Goal: Task Accomplishment & Management: Manage account settings

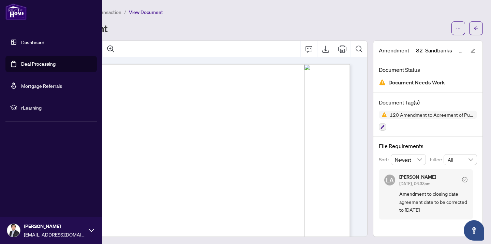
click at [34, 64] on link "Deal Processing" at bounding box center [38, 64] width 34 height 6
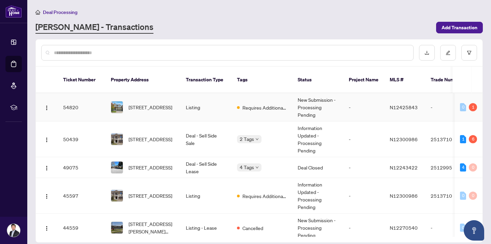
click at [218, 108] on td "Listing" at bounding box center [205, 107] width 51 height 28
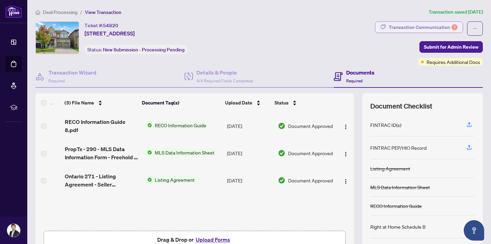
click at [421, 28] on div "Transaction Communication 1" at bounding box center [423, 27] width 69 height 11
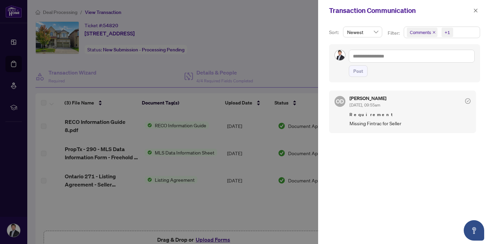
click at [298, 51] on div at bounding box center [245, 122] width 491 height 244
click at [475, 10] on icon "close" at bounding box center [476, 11] width 4 height 4
